Goal: Task Accomplishment & Management: Complete application form

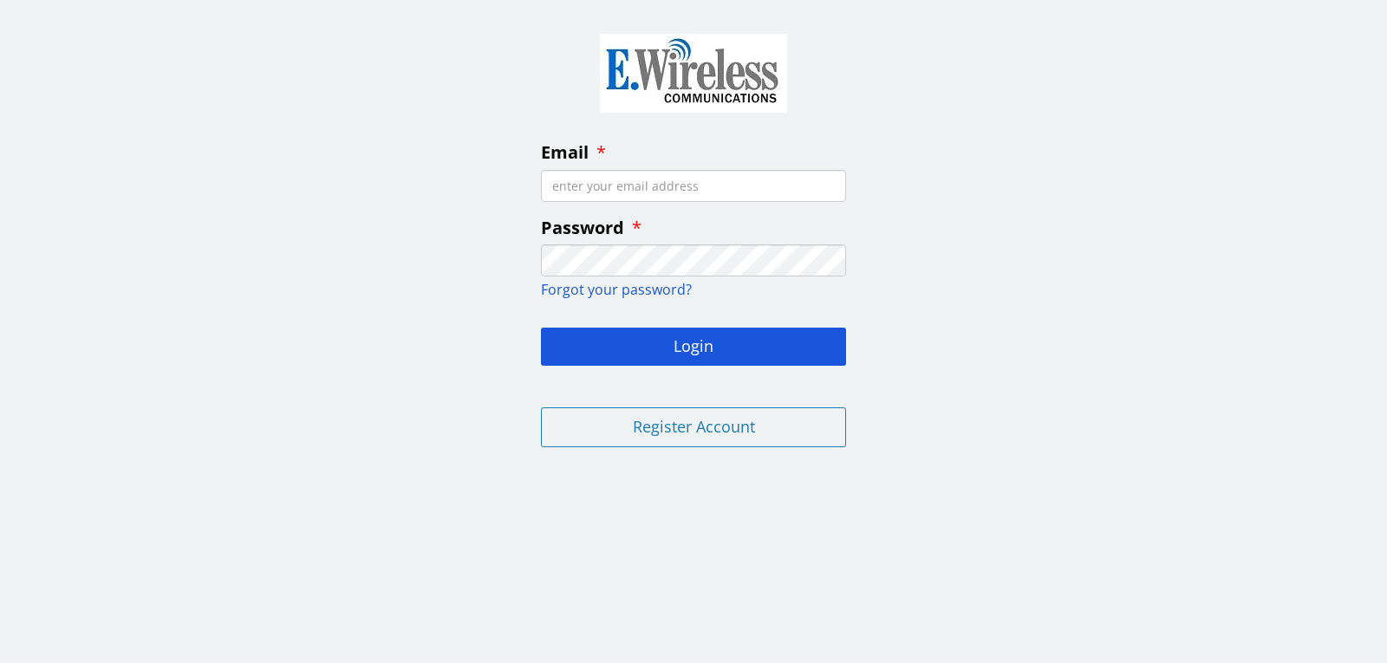
click at [699, 187] on input "Email" at bounding box center [693, 186] width 305 height 32
type input "[EMAIL_ADDRESS][DOMAIN_NAME]"
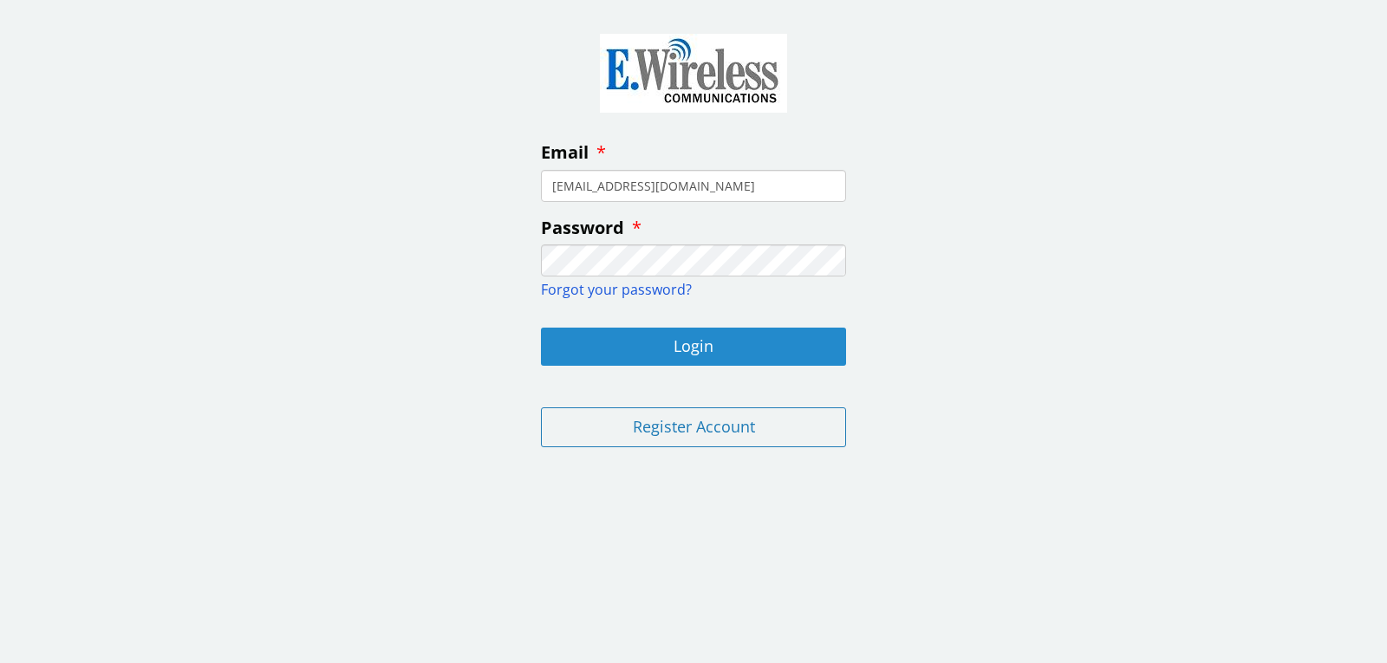
click at [716, 342] on button "Login" at bounding box center [693, 347] width 305 height 38
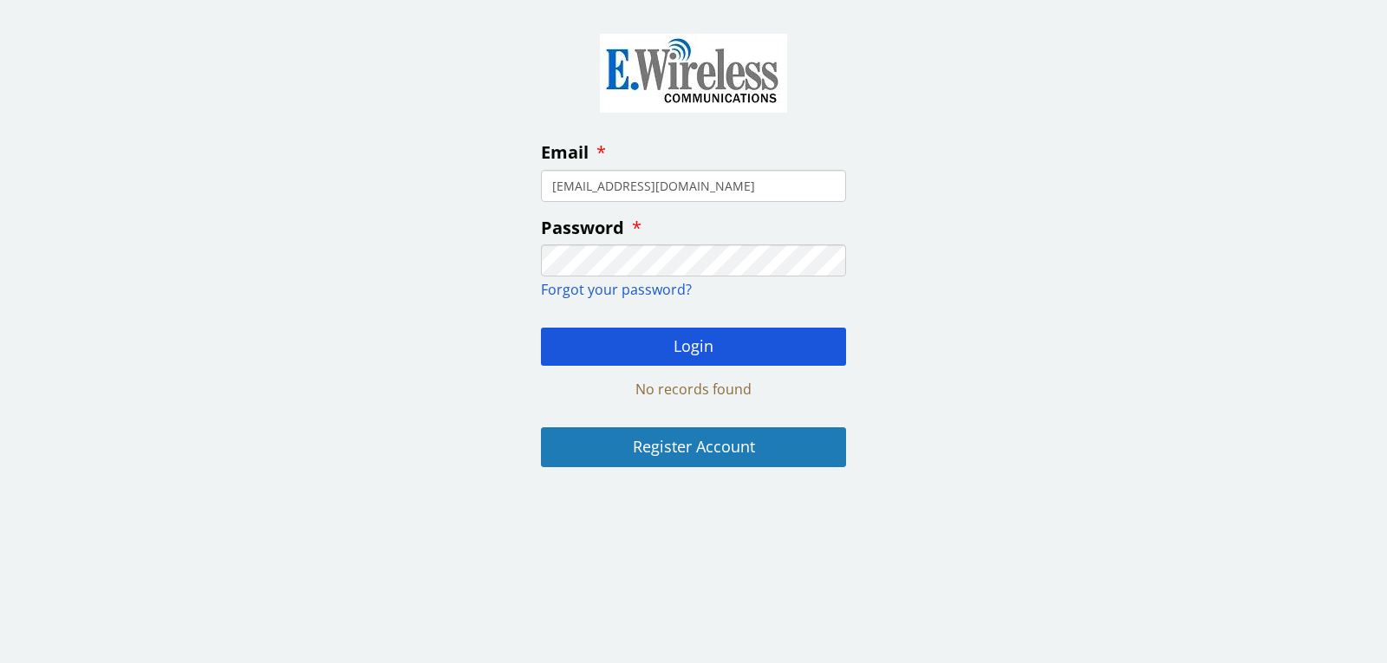
click at [738, 449] on button "Register Account" at bounding box center [693, 447] width 305 height 40
